Goal: Navigation & Orientation: Find specific page/section

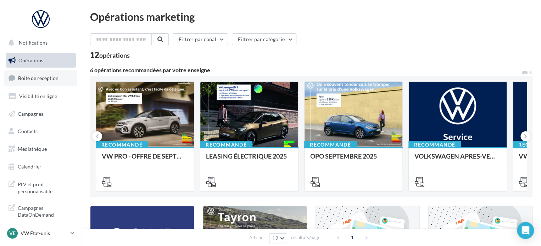
click at [37, 77] on span "Boîte de réception" at bounding box center [38, 78] width 40 height 6
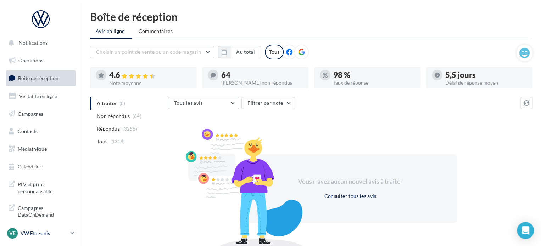
click at [39, 235] on p "VW Etat-unis" at bounding box center [44, 233] width 47 height 7
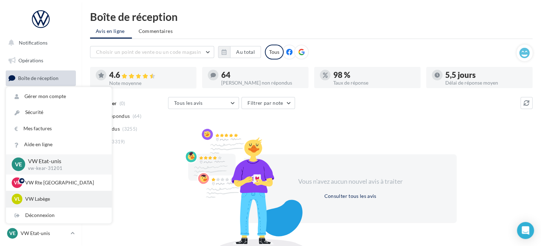
click at [51, 200] on p "VW Labège" at bounding box center [64, 199] width 78 height 7
